Goal: Transaction & Acquisition: Purchase product/service

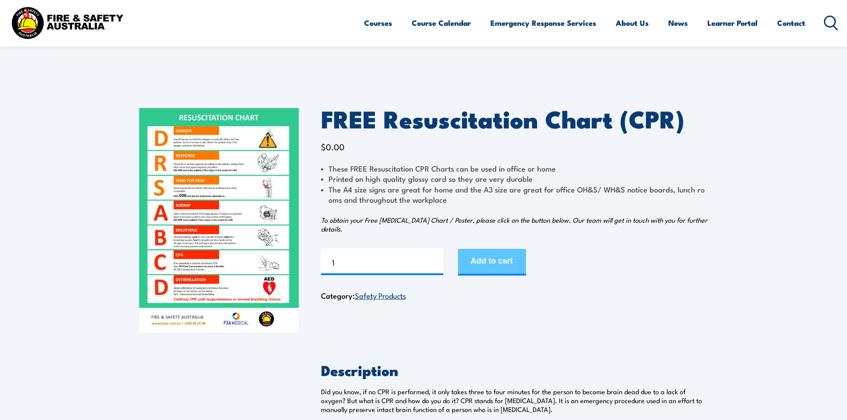
click at [486, 259] on button "Add to cart" at bounding box center [492, 262] width 68 height 27
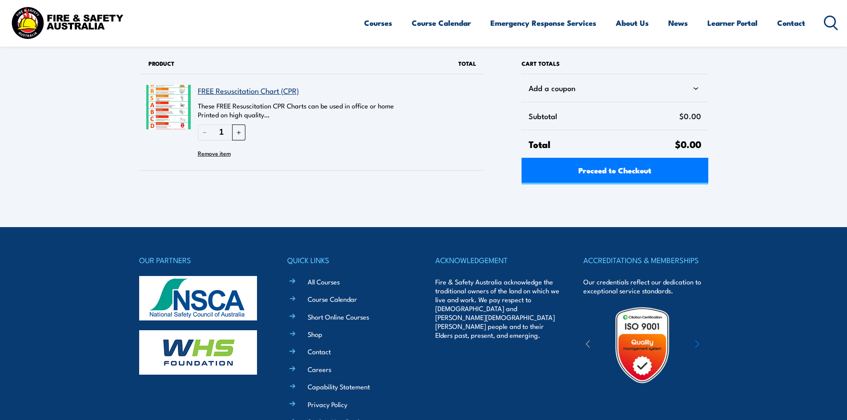
click at [239, 132] on button "＋" at bounding box center [238, 132] width 13 height 16
click at [236, 133] on button "＋" at bounding box center [238, 132] width 13 height 16
type input "4"
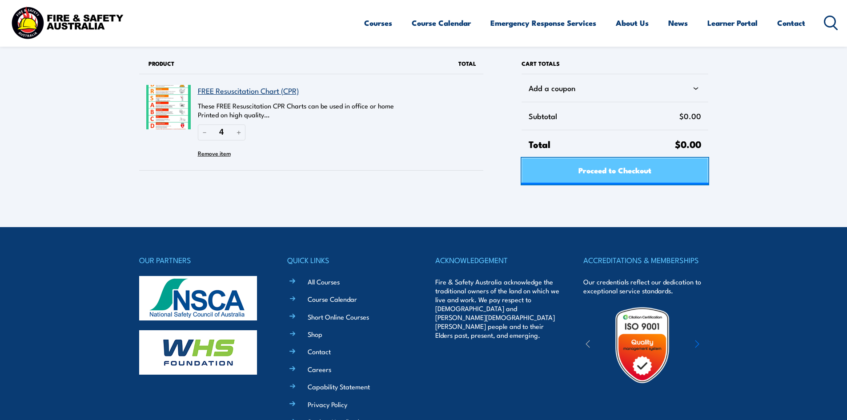
click at [630, 175] on span "Proceed to Checkout" at bounding box center [614, 170] width 73 height 24
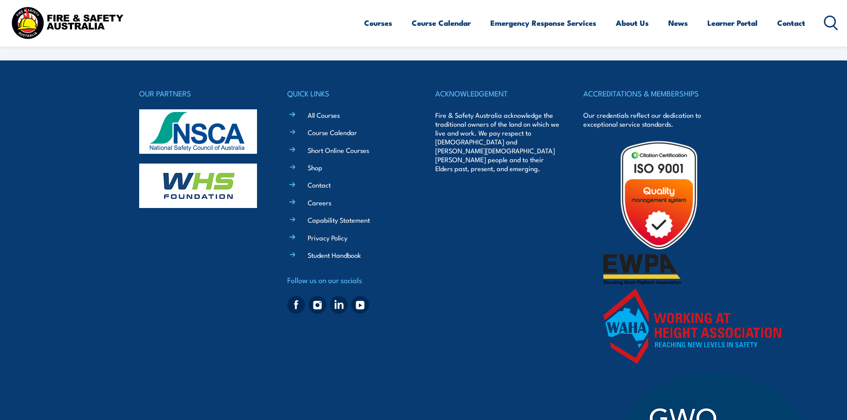
select select "VIC"
